Goal: Task Accomplishment & Management: Use online tool/utility

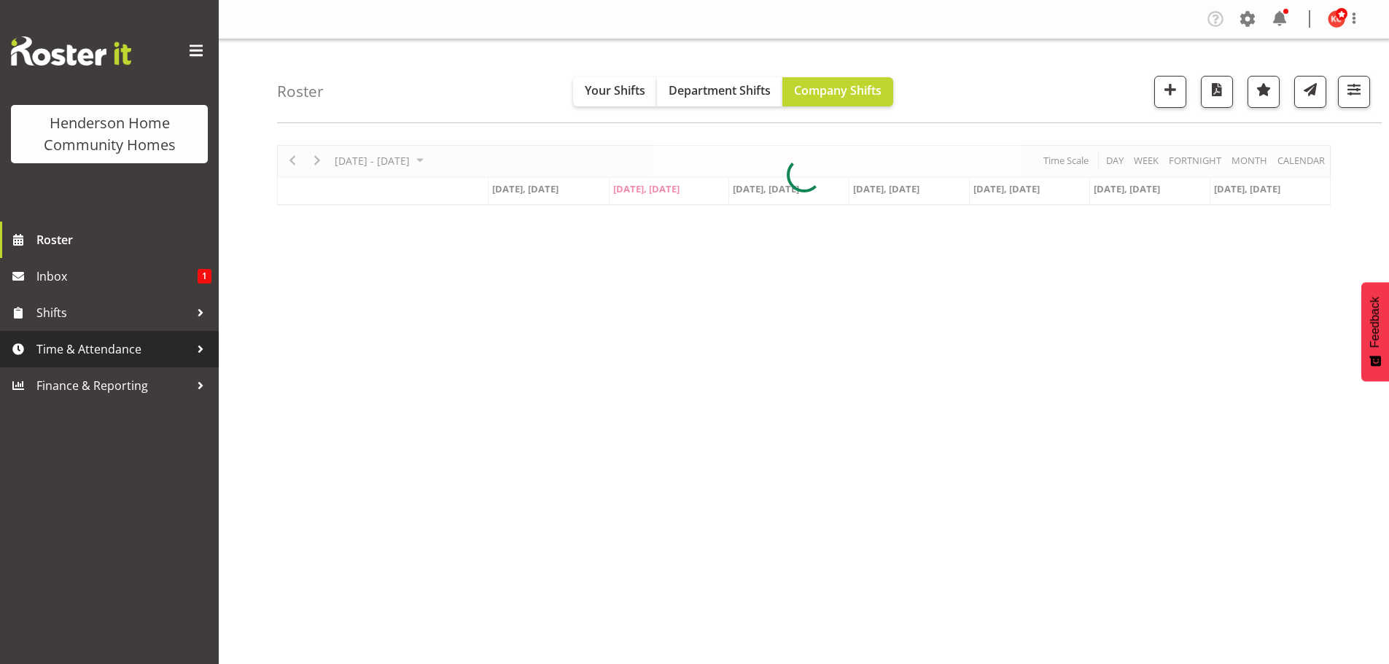
click at [113, 344] on span "Time & Attendance" at bounding box center [112, 349] width 153 height 22
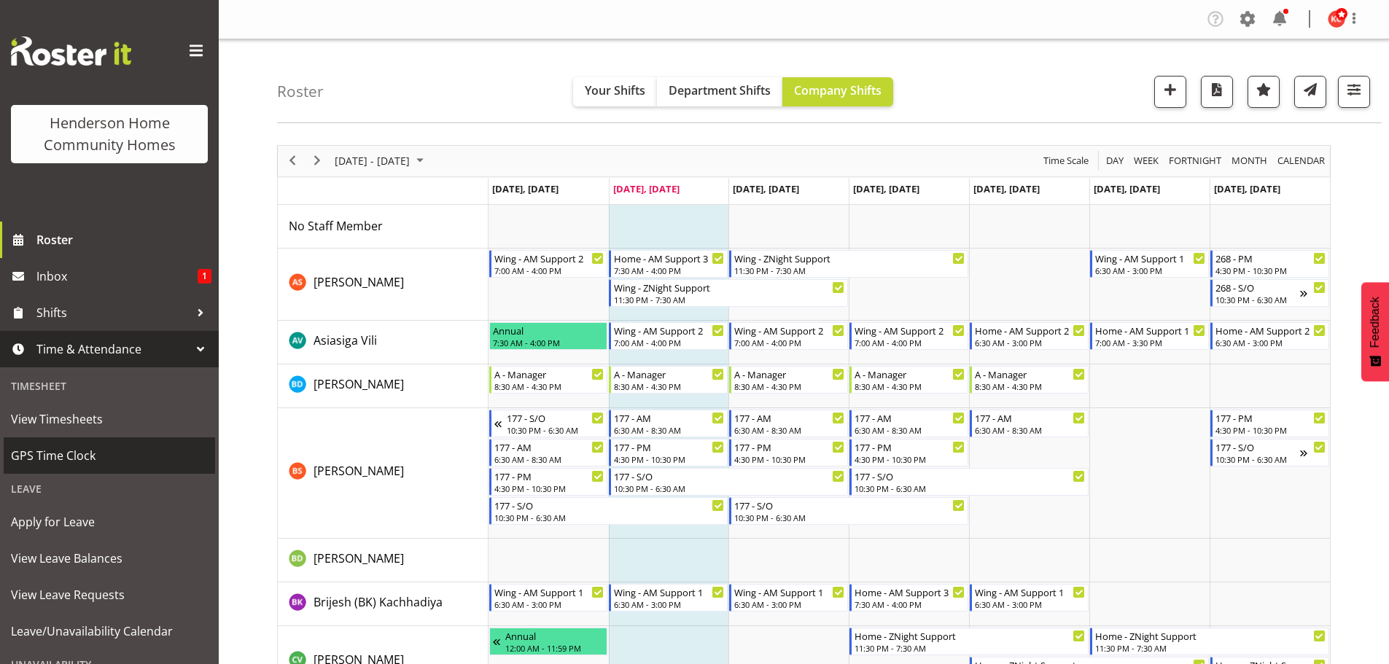
click at [82, 448] on span "GPS Time Clock" at bounding box center [109, 456] width 197 height 22
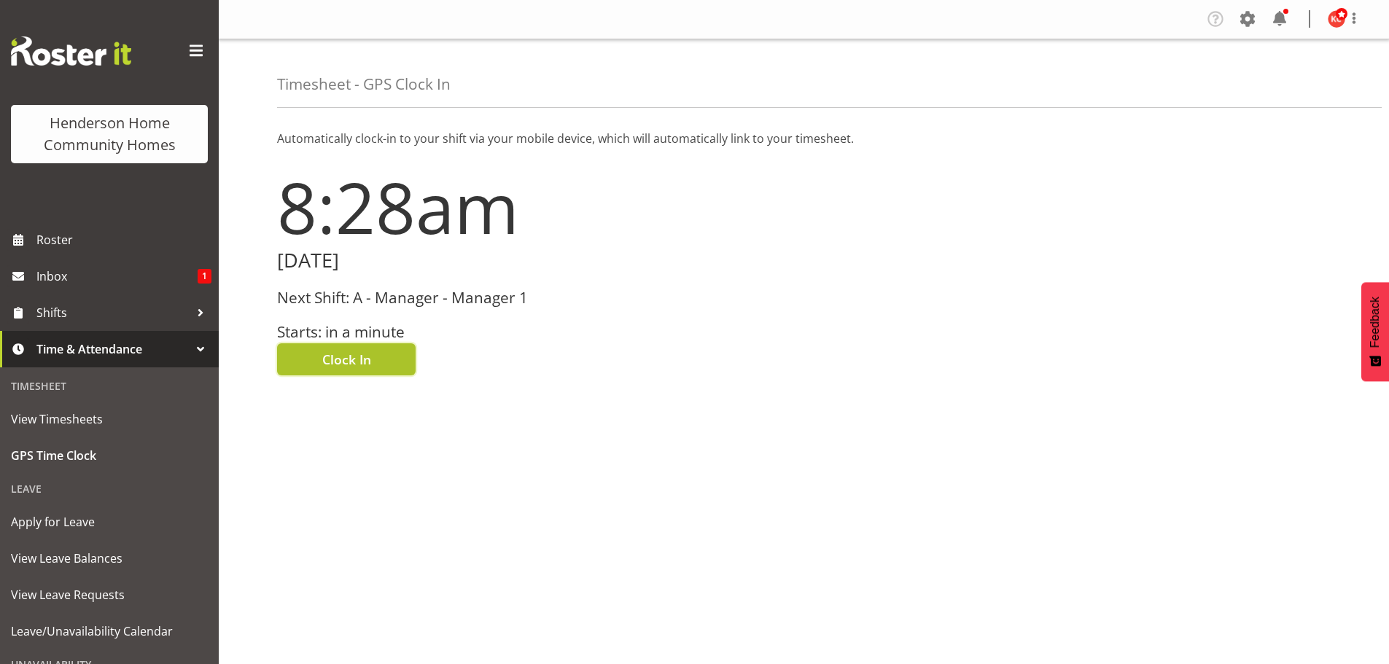
click at [359, 351] on span "Clock In" at bounding box center [346, 359] width 49 height 19
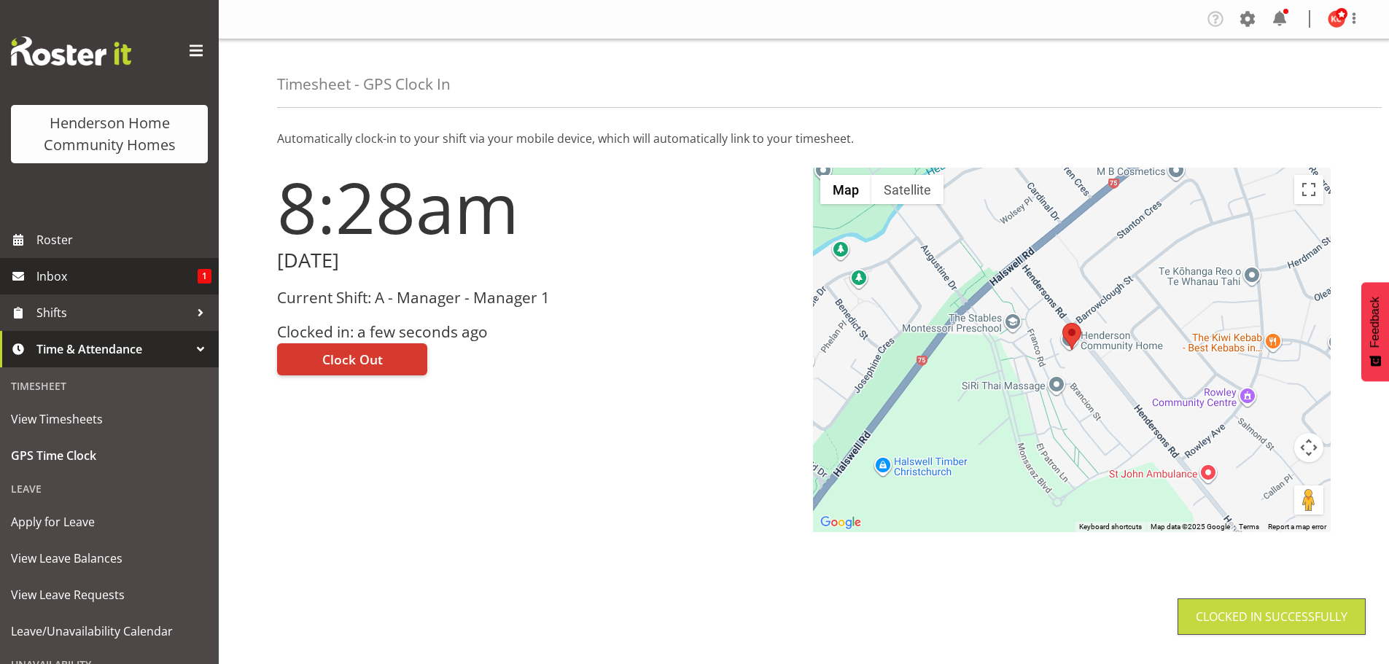
click at [66, 278] on span "Inbox" at bounding box center [116, 276] width 161 height 22
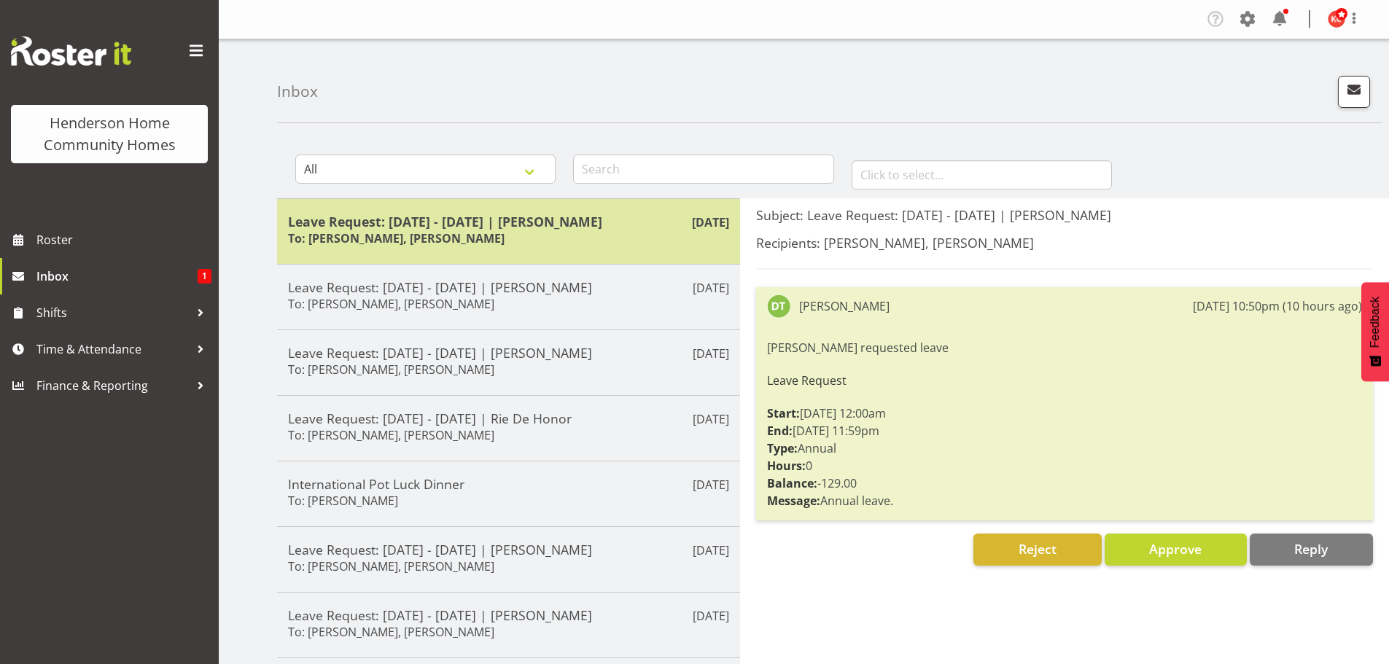
click at [475, 235] on h6 "To: Barbara Dunlop, Kirsty Crossley" at bounding box center [396, 238] width 216 height 15
